Goal: Task Accomplishment & Management: Use online tool/utility

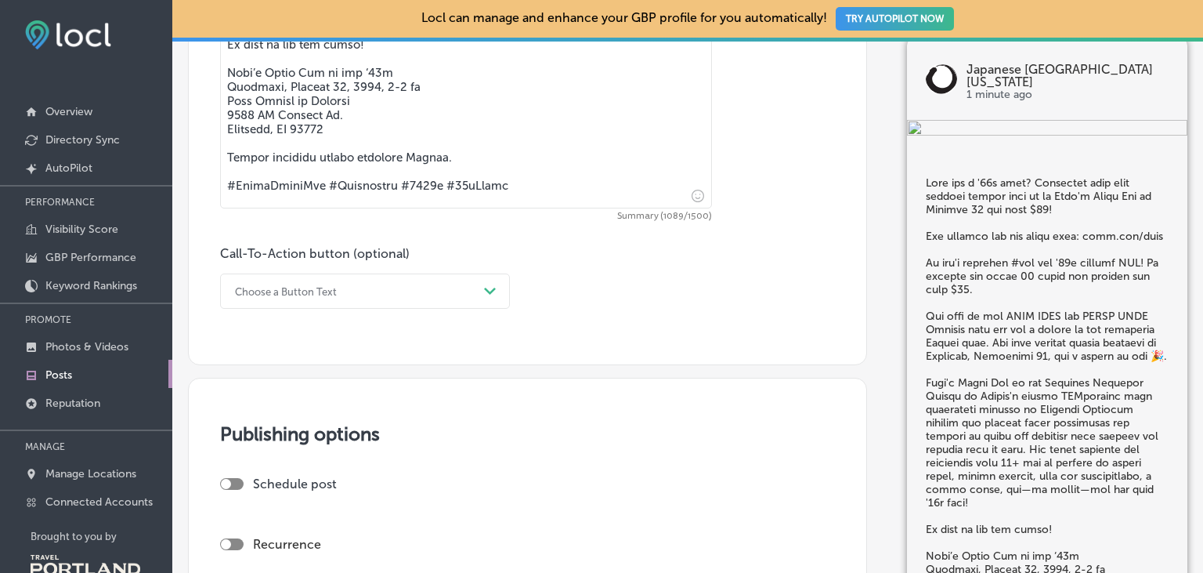
scroll to position [1083, 0]
click at [422, 287] on div "Choose a Button Text" at bounding box center [352, 289] width 251 height 24
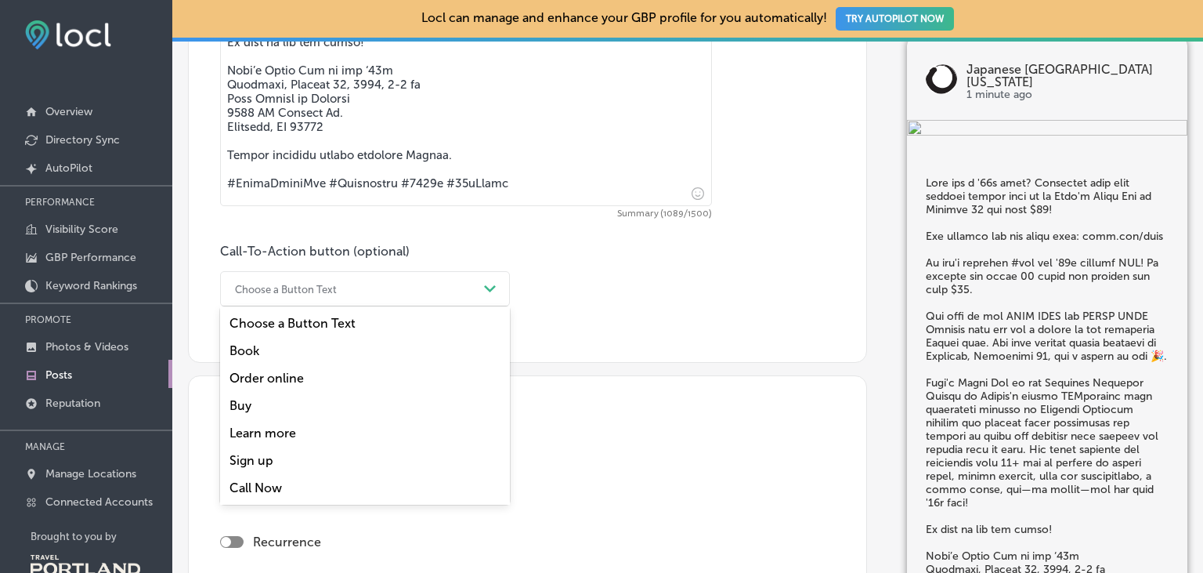
click at [270, 436] on div "Learn more" at bounding box center [365, 432] width 290 height 27
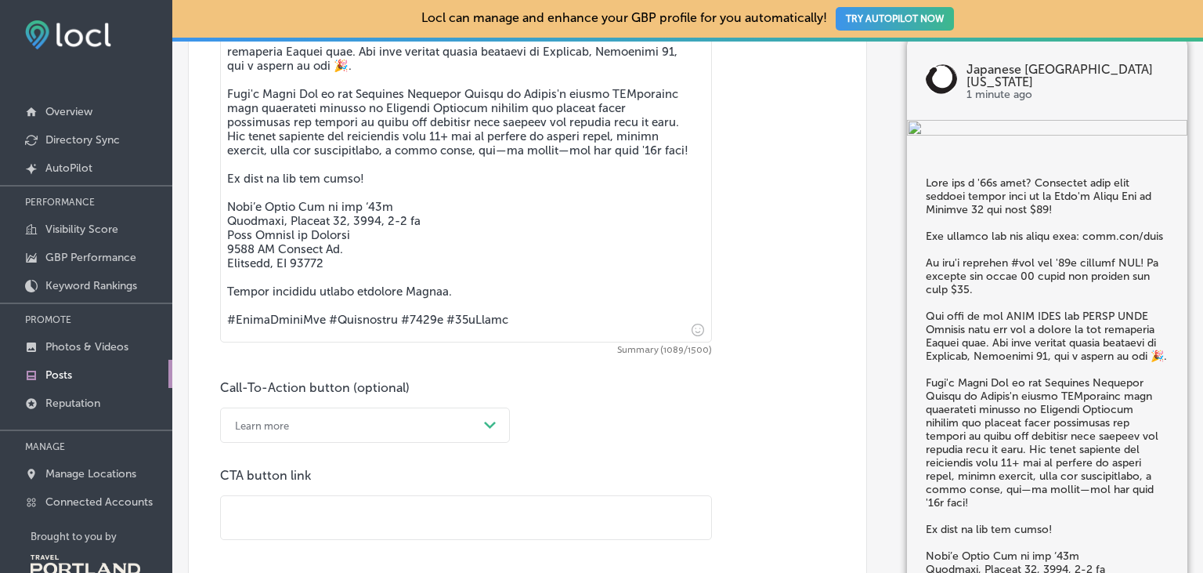
scroll to position [993, 0]
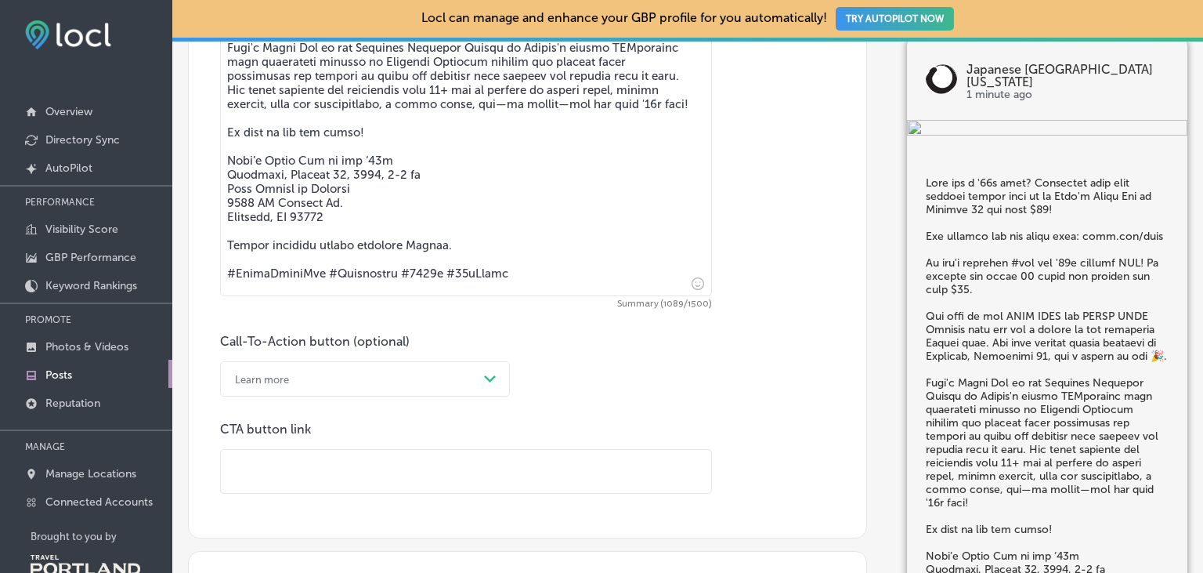
click at [269, 462] on input "text" at bounding box center [466, 471] width 490 height 43
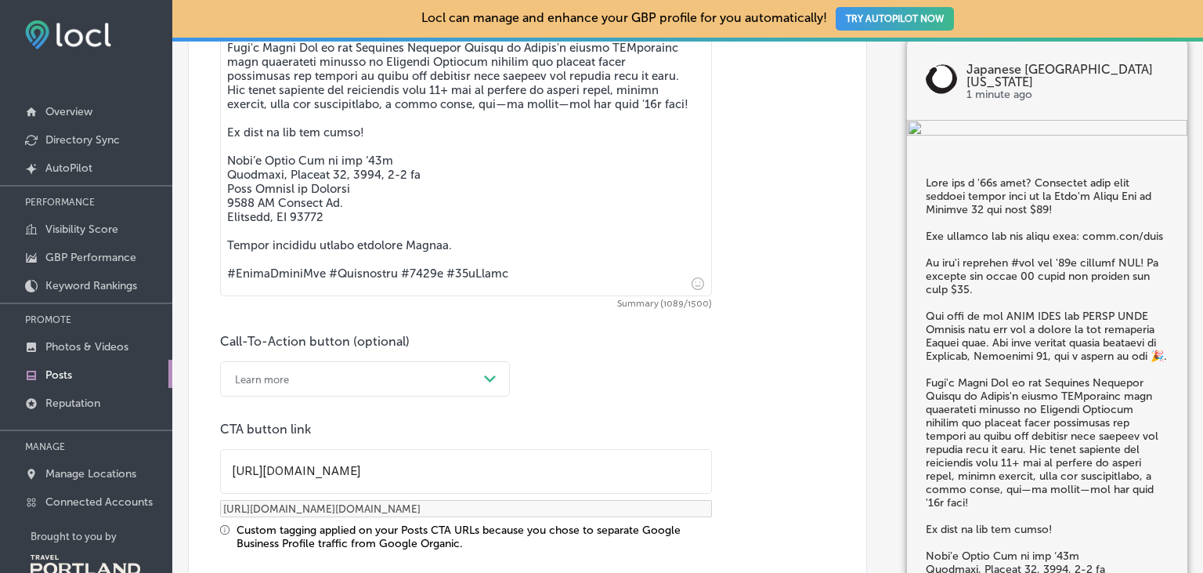
type input "[URL][DOMAIN_NAME]"
type input "[URL][DOMAIN_NAME][DOMAIN_NAME]"
type input "[URL][DOMAIN_NAME]"
type input "[URL][DOMAIN_NAME][DOMAIN_NAME]"
type input "[URL][DOMAIN_NAME]"
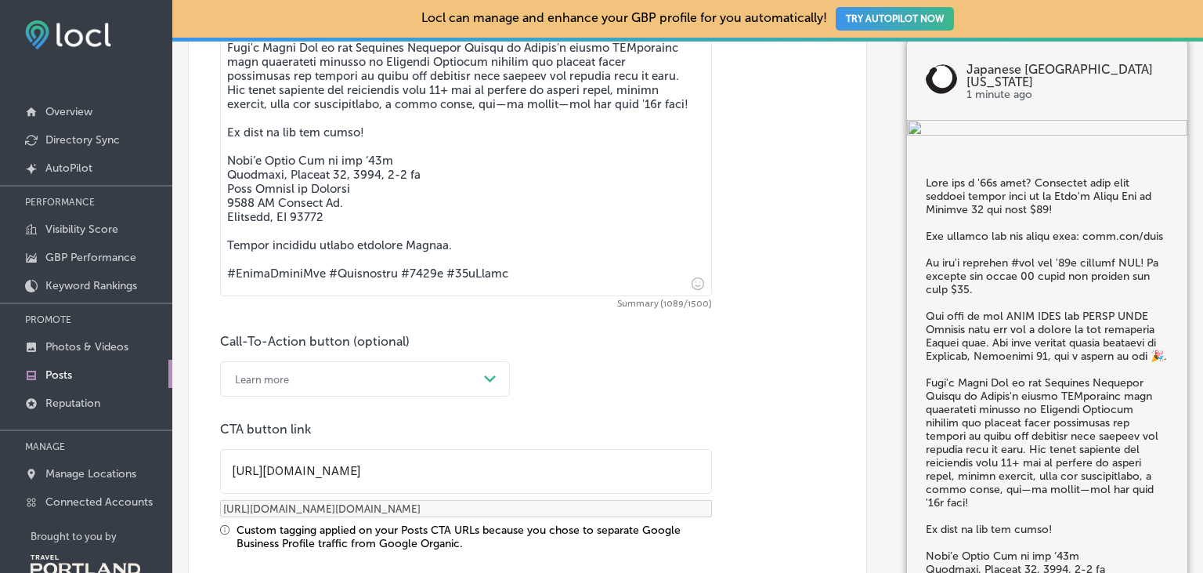
type input "[URL][DOMAIN_NAME][DOMAIN_NAME]"
type input "[URL][DOMAIN_NAME]"
type input "[URL][DOMAIN_NAME][DOMAIN_NAME]"
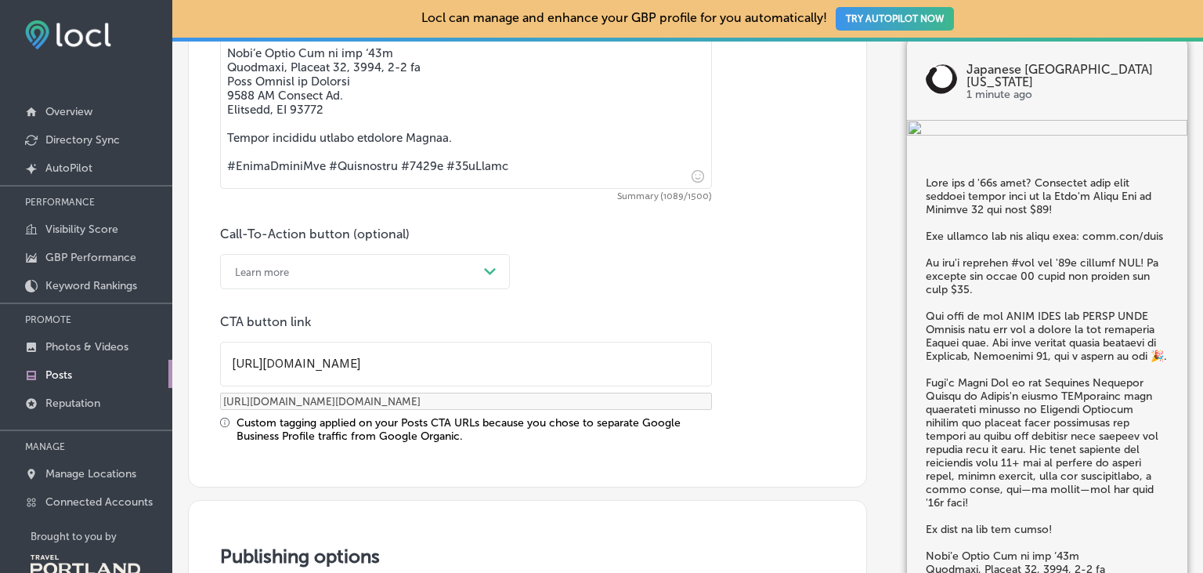
scroll to position [1173, 0]
